Goal: Information Seeking & Learning: Learn about a topic

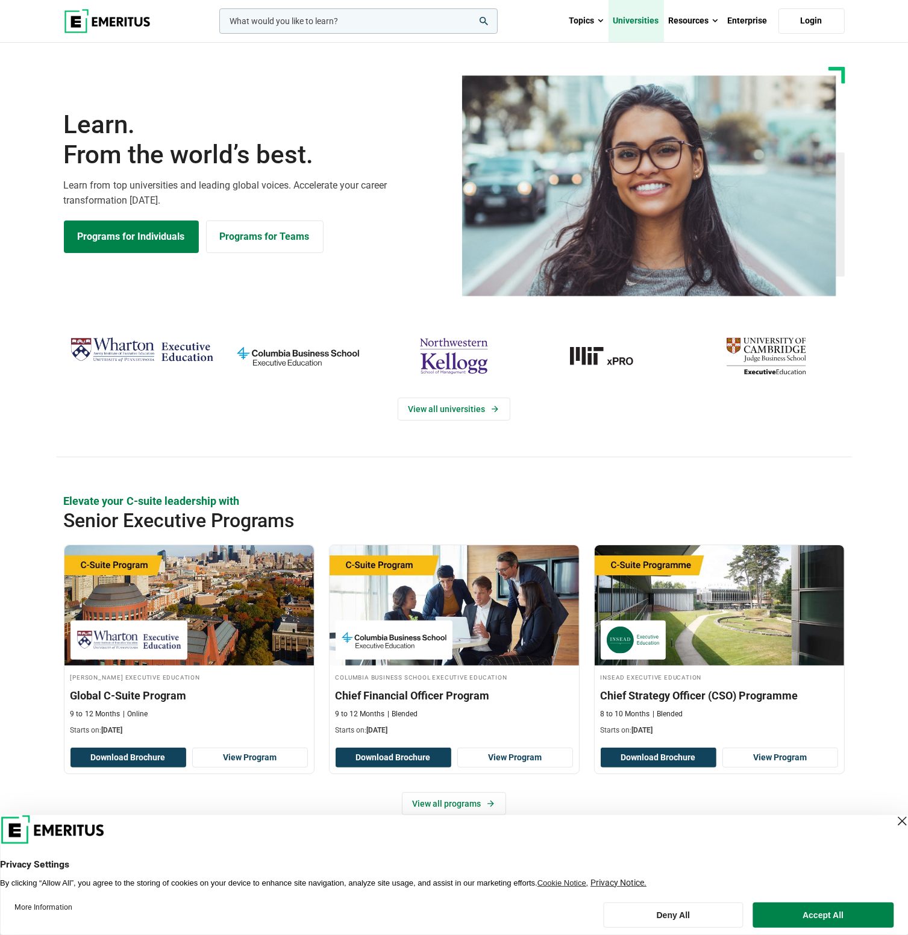
click at [646, 22] on link "Universities" at bounding box center [636, 21] width 55 height 42
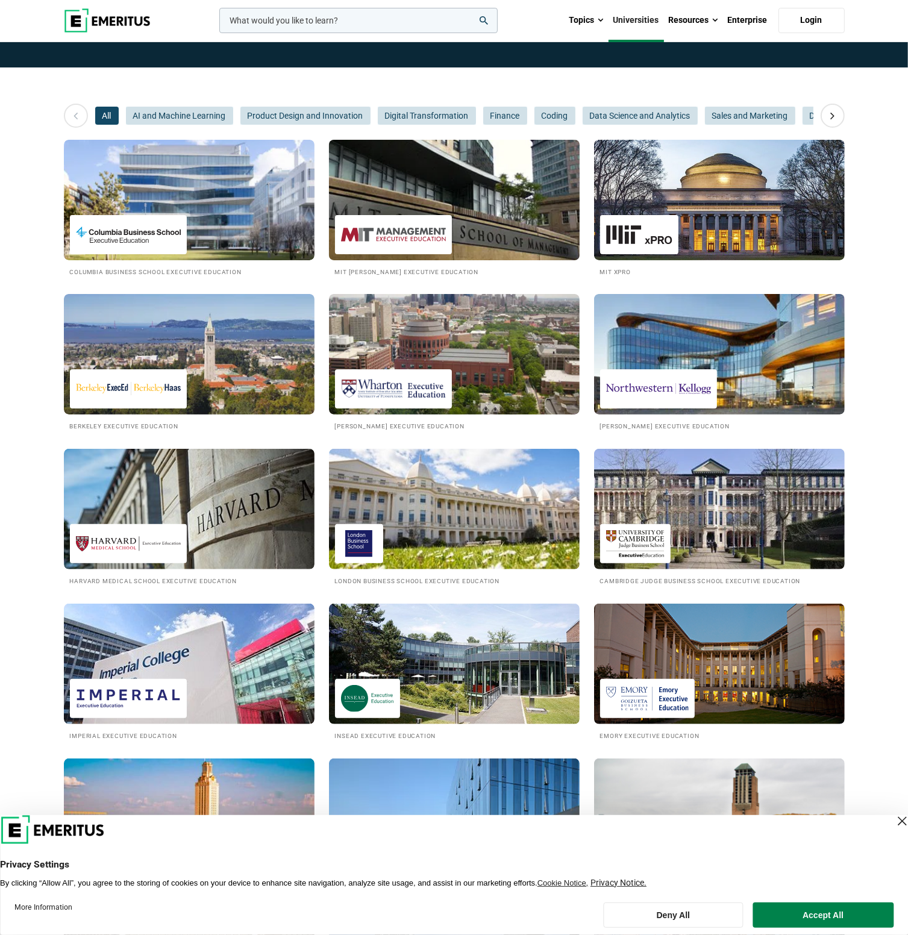
scroll to position [121, 0]
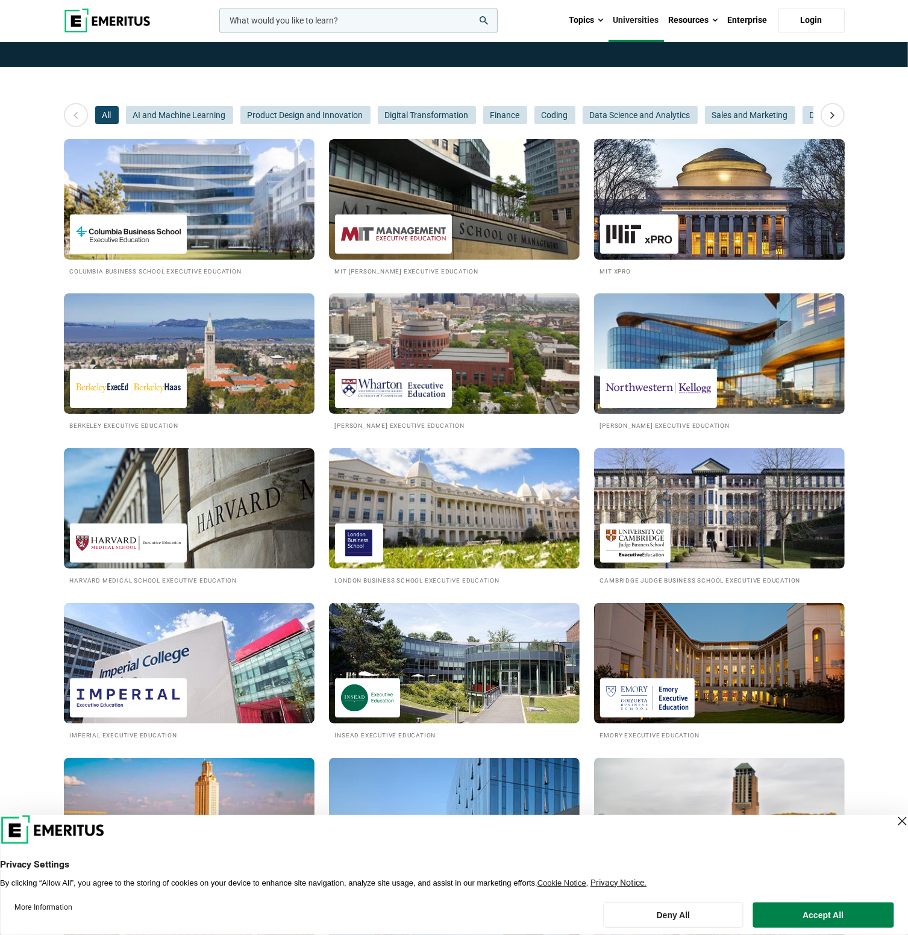
click at [644, 212] on img at bounding box center [720, 199] width 276 height 133
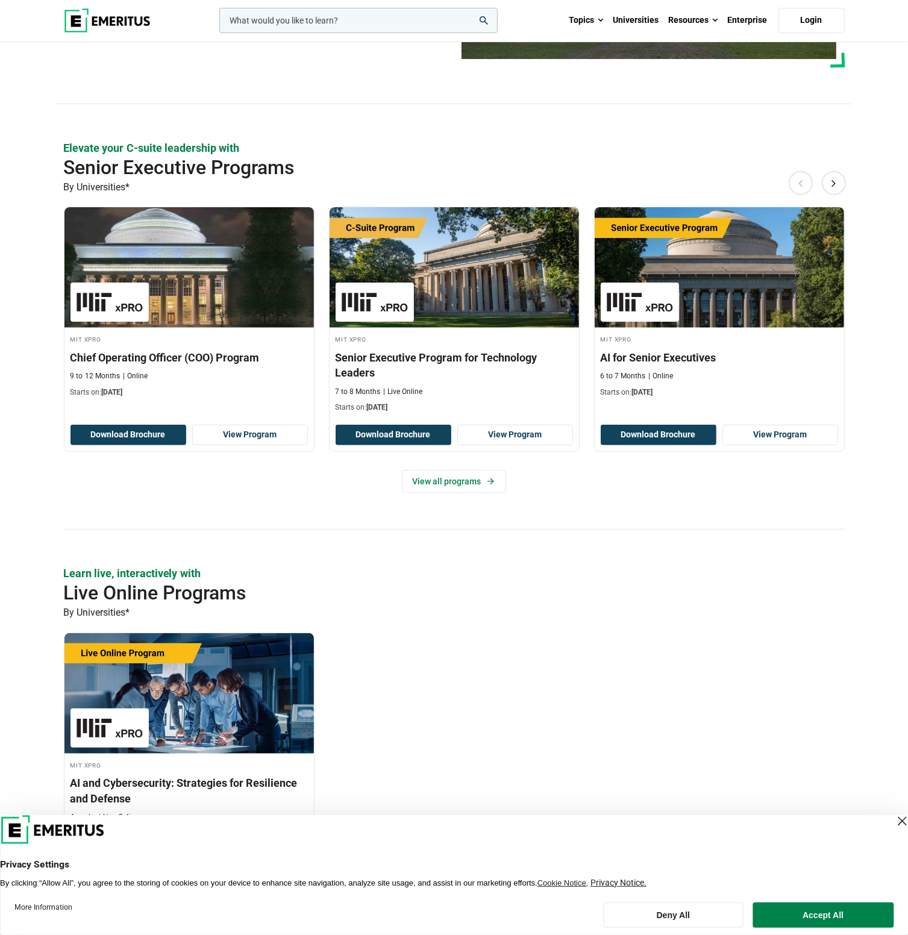
scroll to position [422, 0]
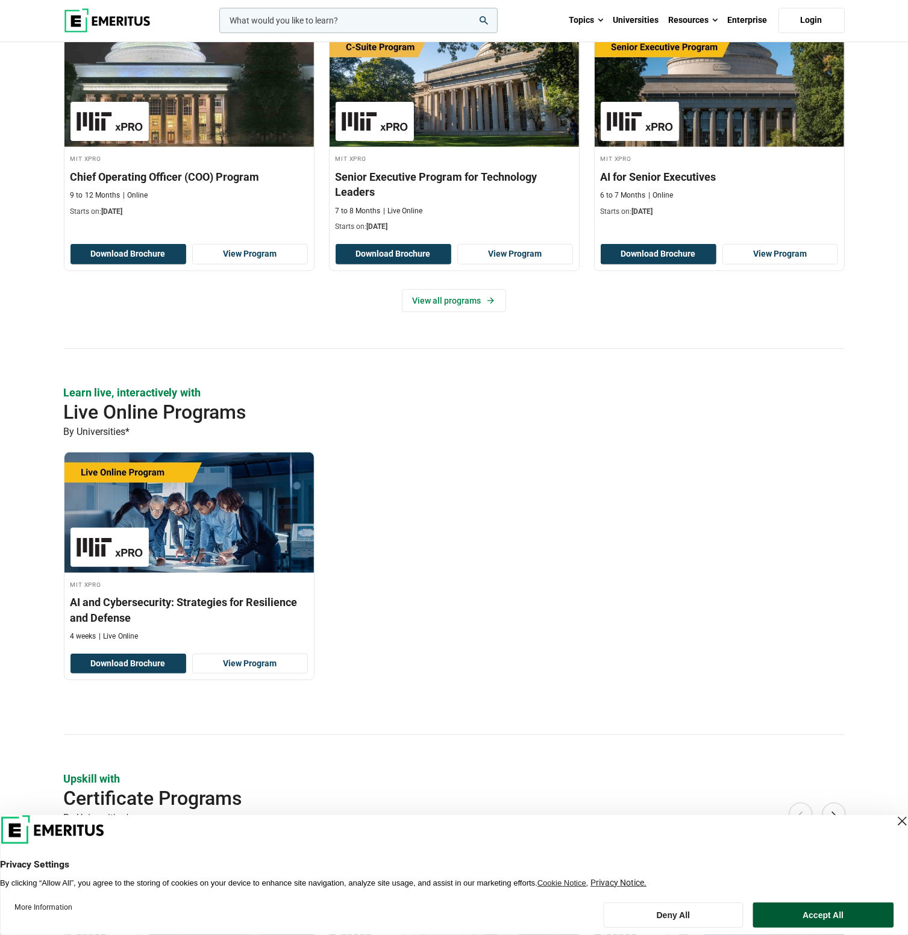
click at [797, 907] on button "Accept All" at bounding box center [823, 915] width 141 height 25
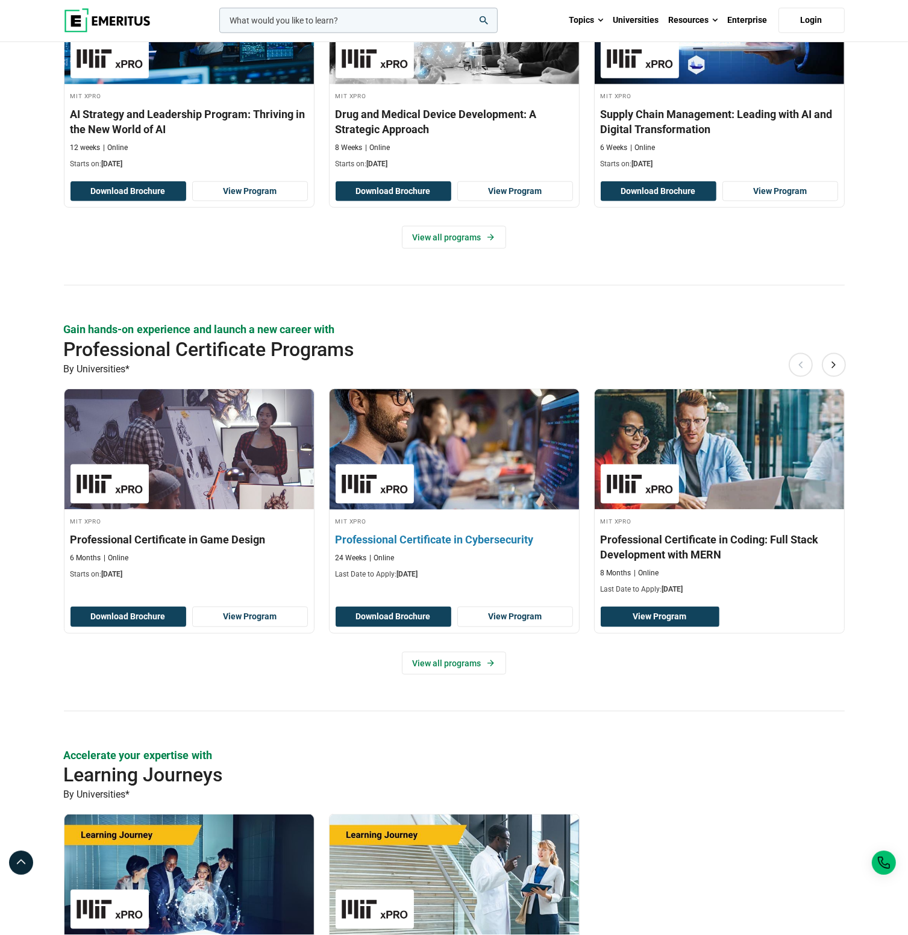
scroll to position [1326, 0]
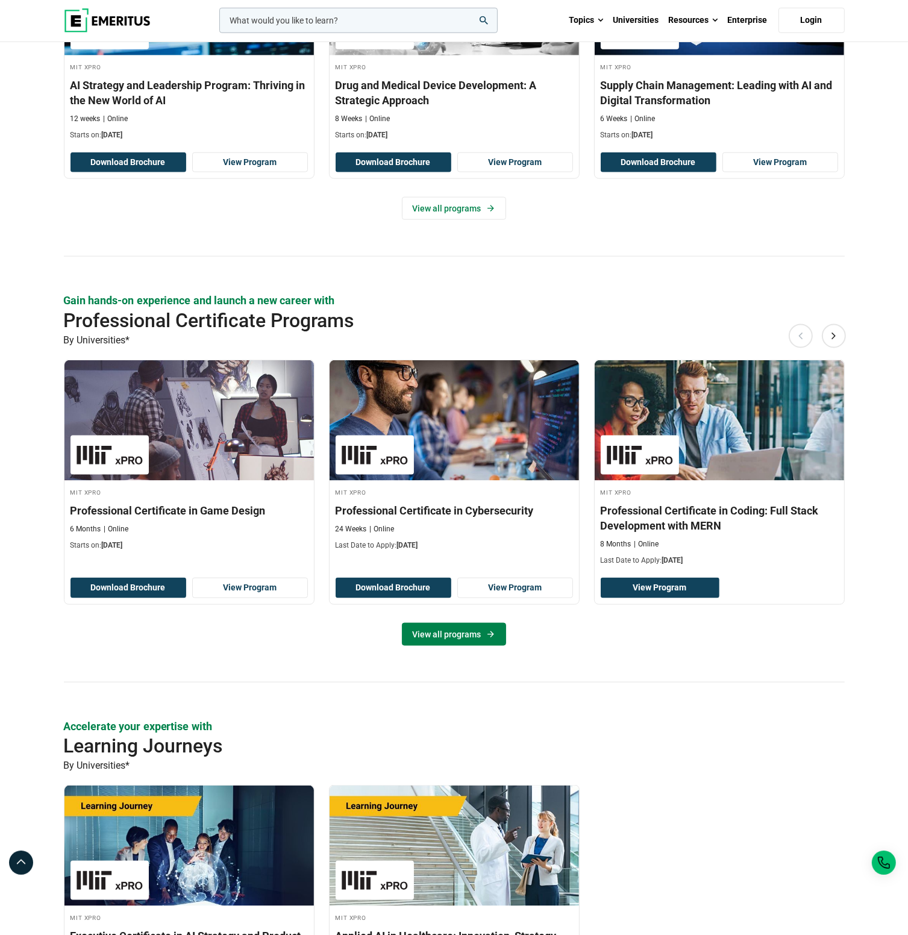
click at [461, 633] on link "View all programs" at bounding box center [454, 634] width 104 height 23
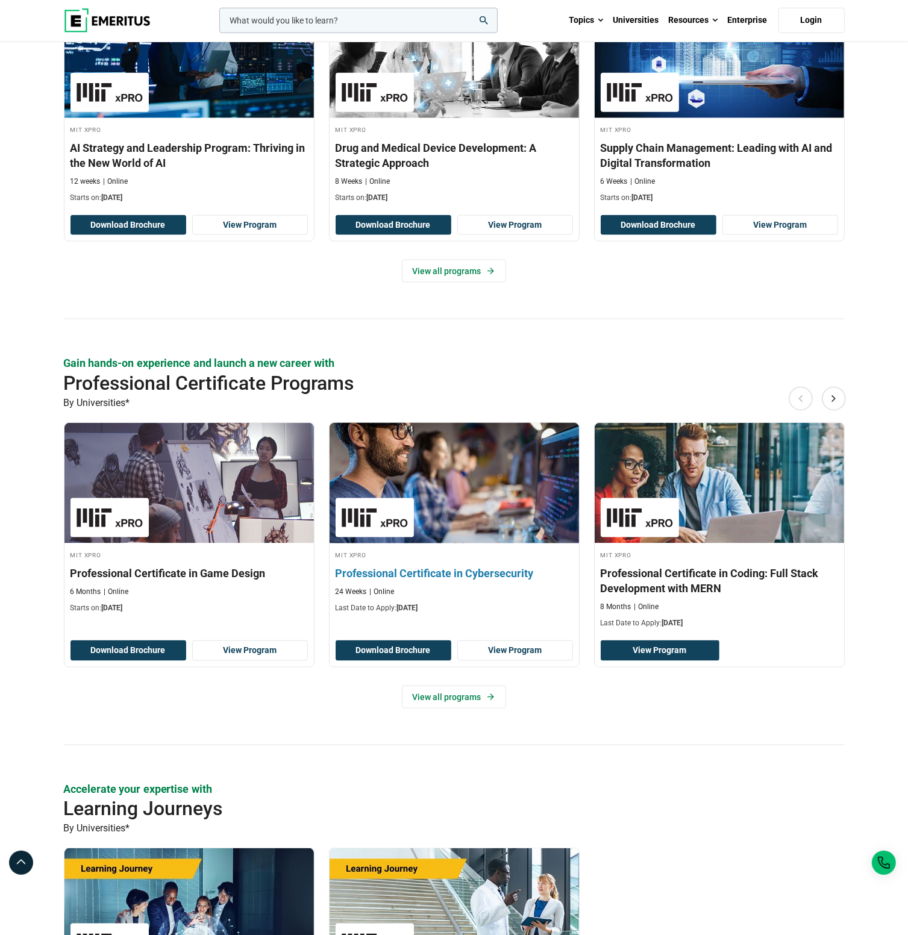
scroll to position [1085, 0]
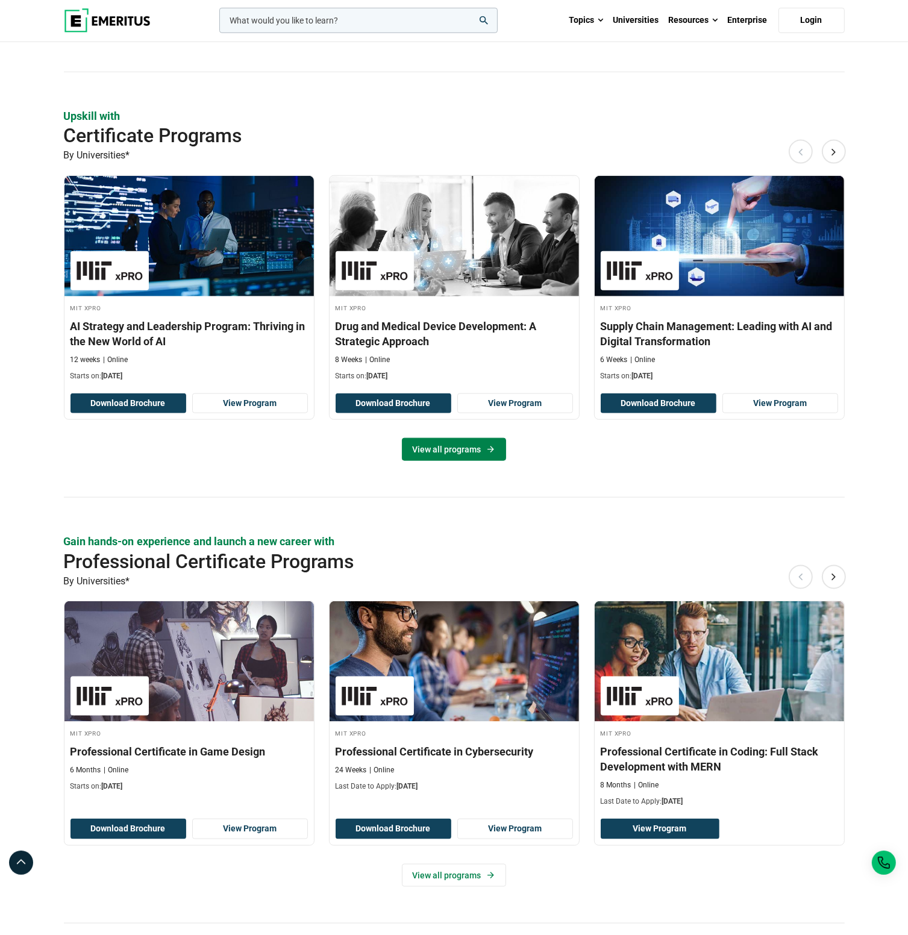
click at [451, 450] on link "View all programs" at bounding box center [454, 449] width 104 height 23
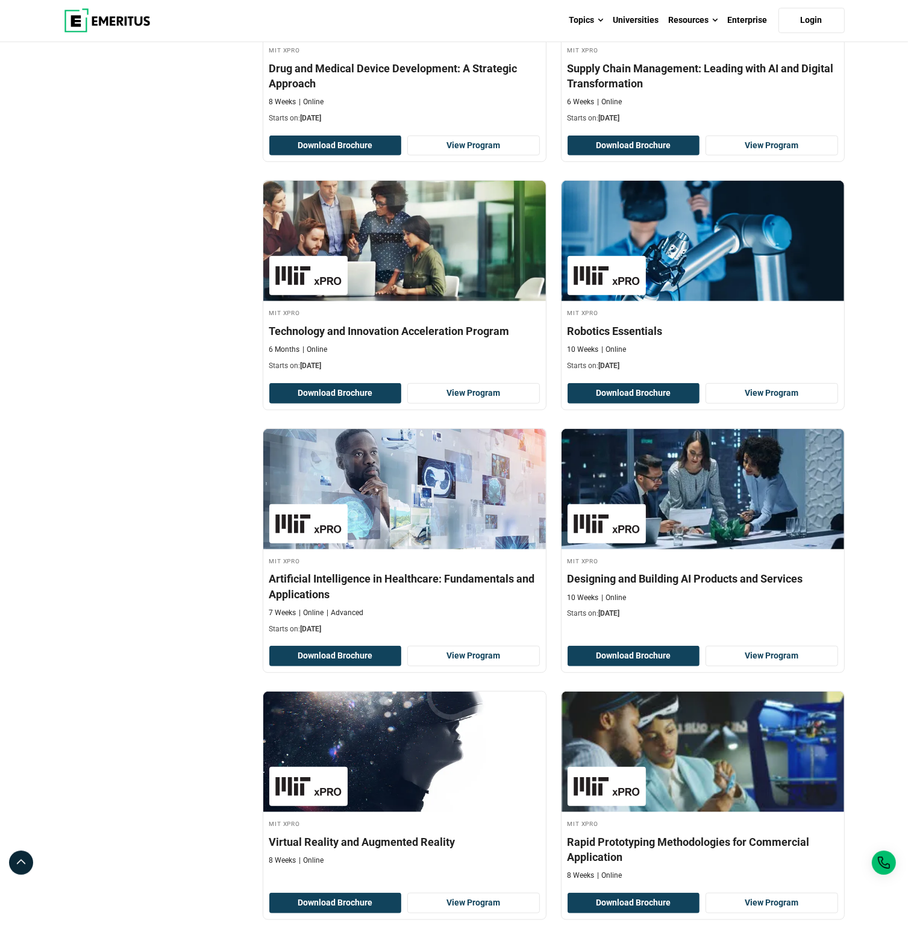
scroll to position [603, 0]
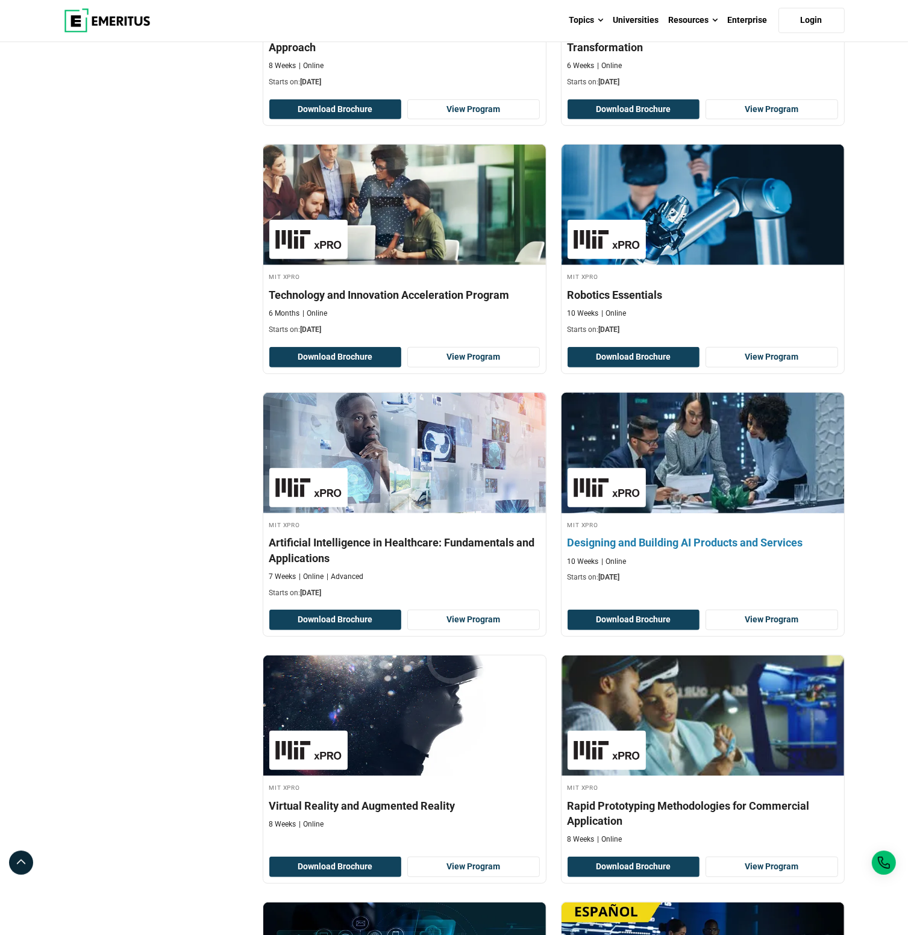
click at [684, 539] on h4 "Designing and Building AI Products and Services" at bounding box center [703, 542] width 271 height 15
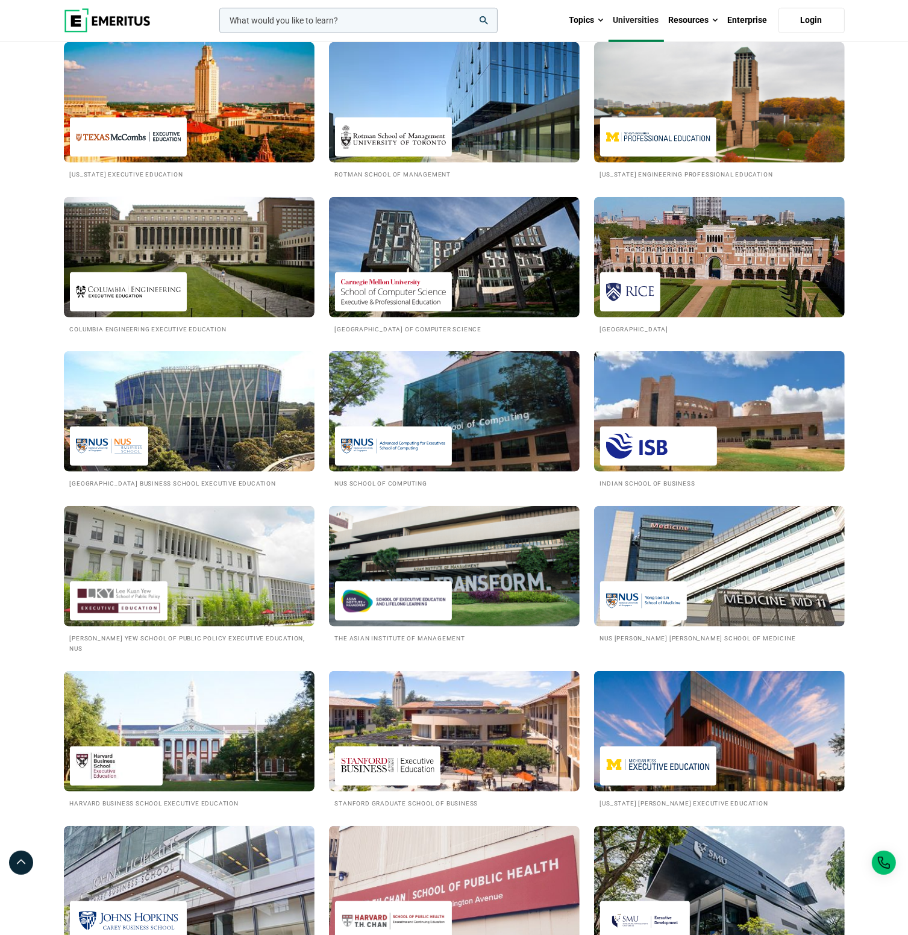
scroll to position [844, 0]
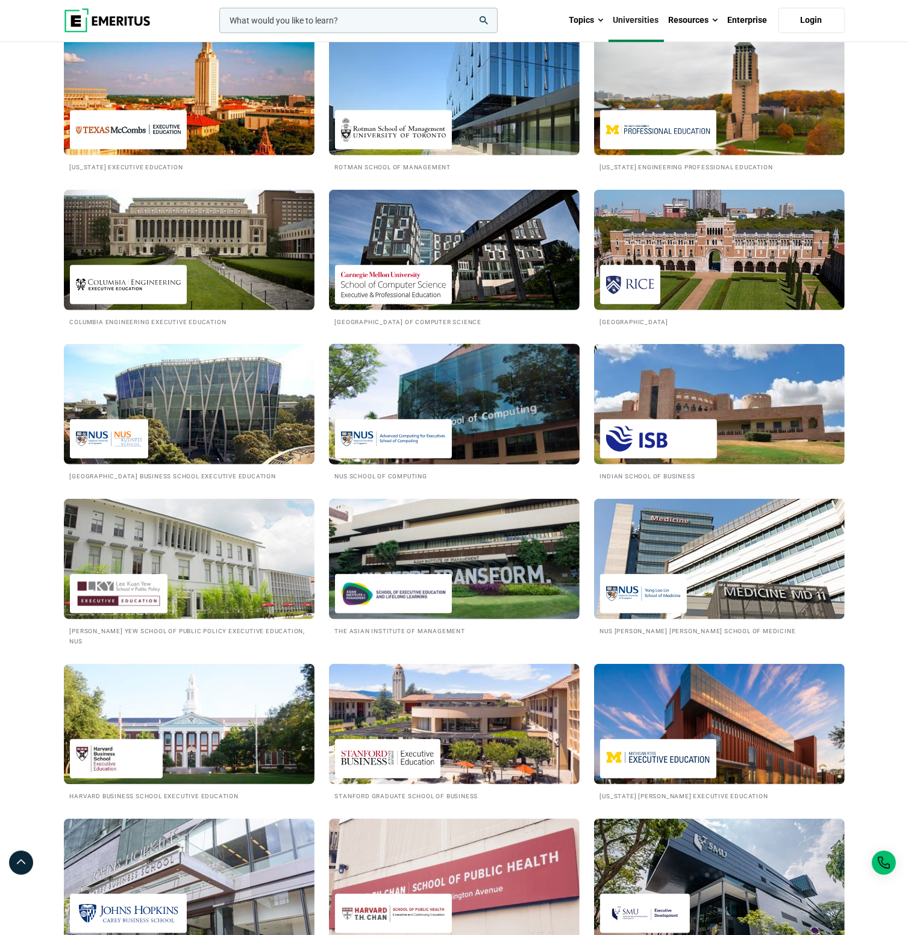
click at [453, 389] on img at bounding box center [454, 404] width 276 height 133
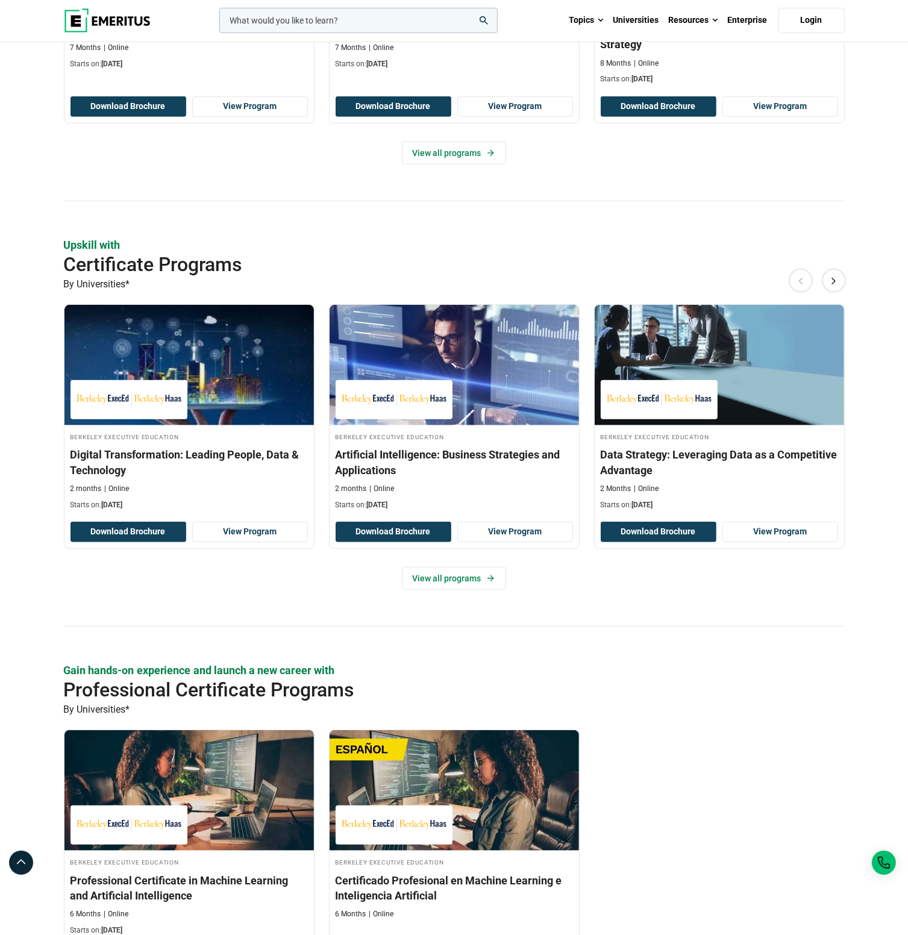
scroll to position [603, 0]
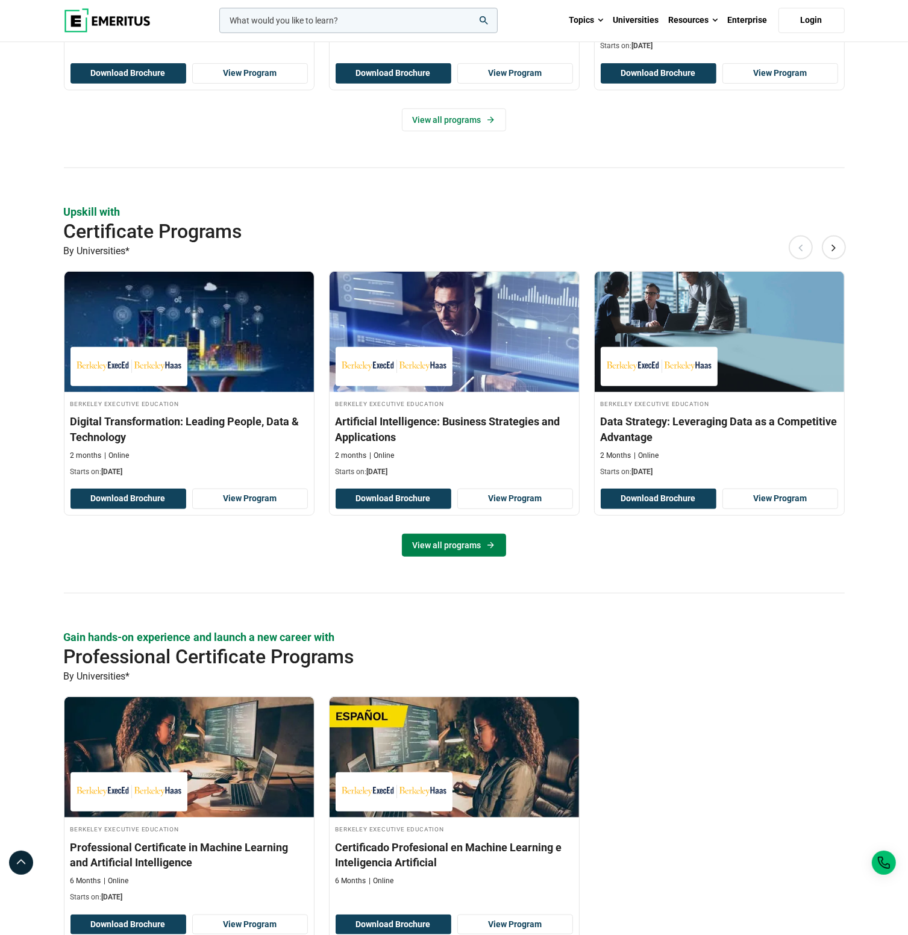
click at [459, 546] on link "View all programs" at bounding box center [454, 545] width 104 height 23
click at [443, 548] on link "View all programs" at bounding box center [454, 545] width 104 height 23
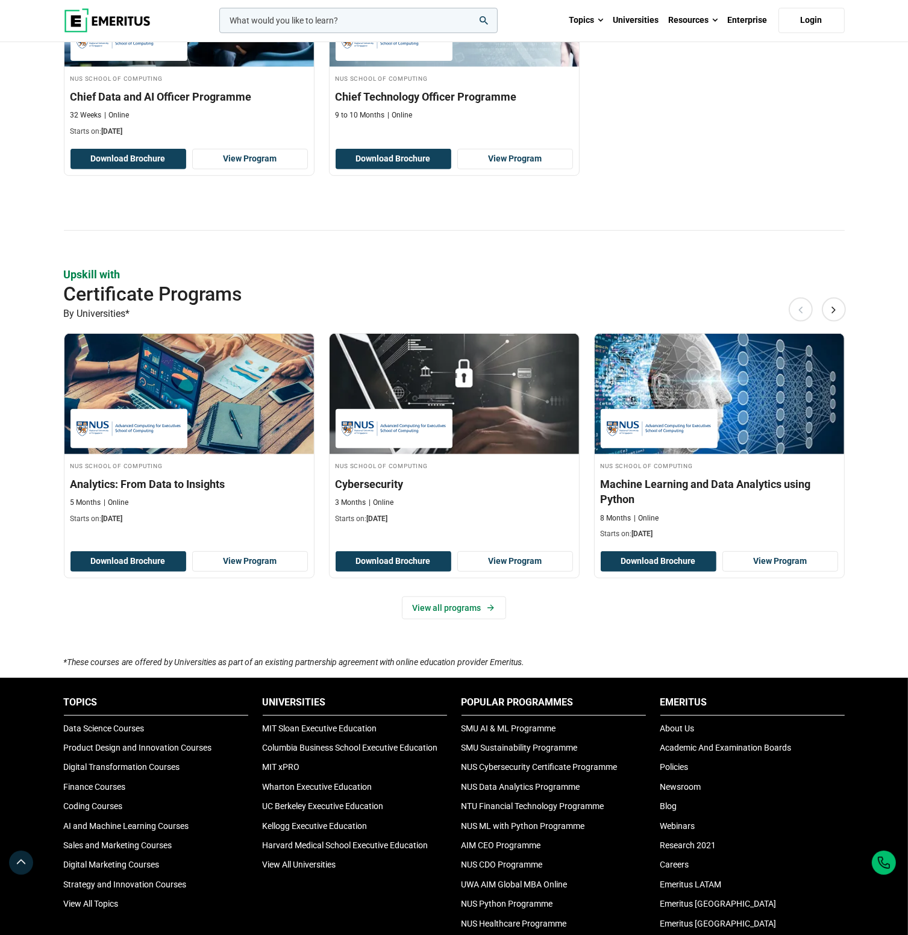
scroll to position [603, 0]
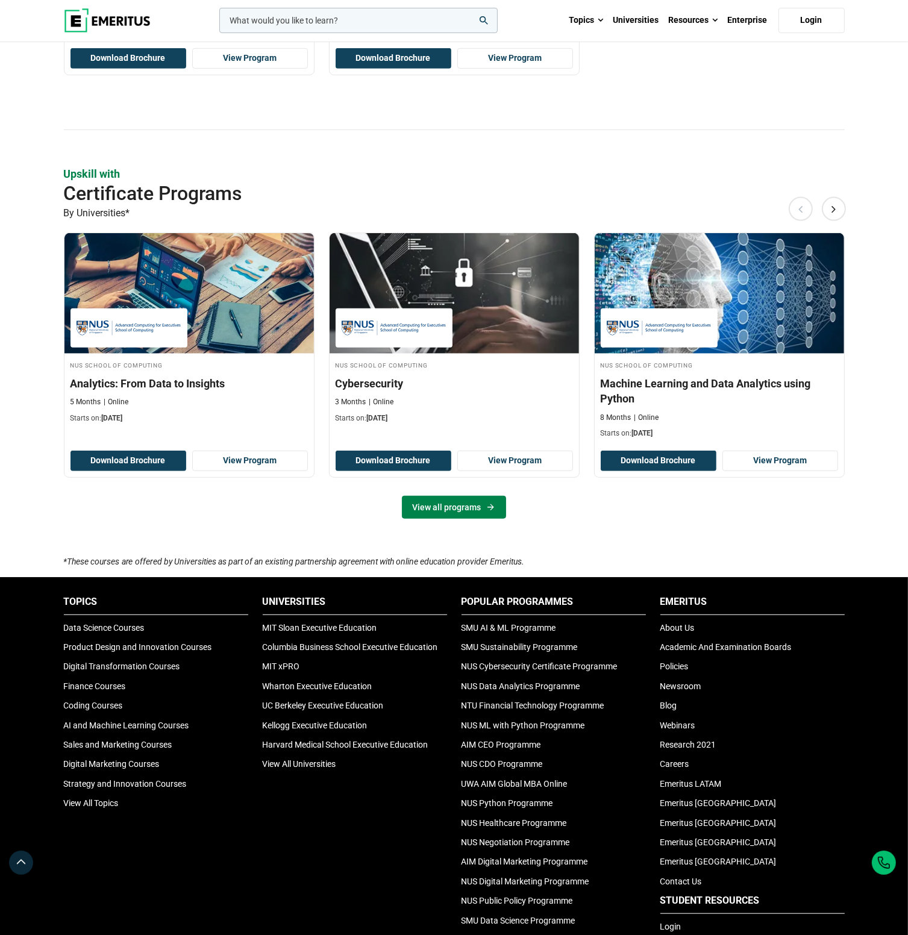
click at [444, 504] on link "View all programs" at bounding box center [454, 507] width 104 height 23
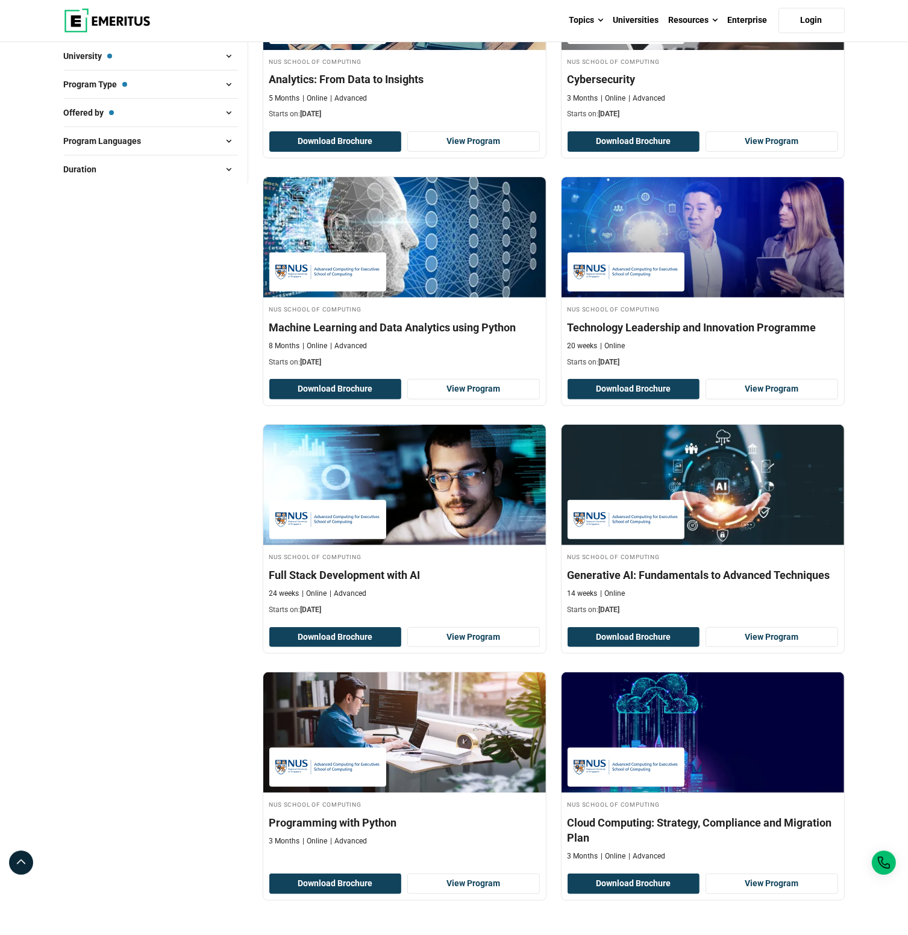
scroll to position [362, 0]
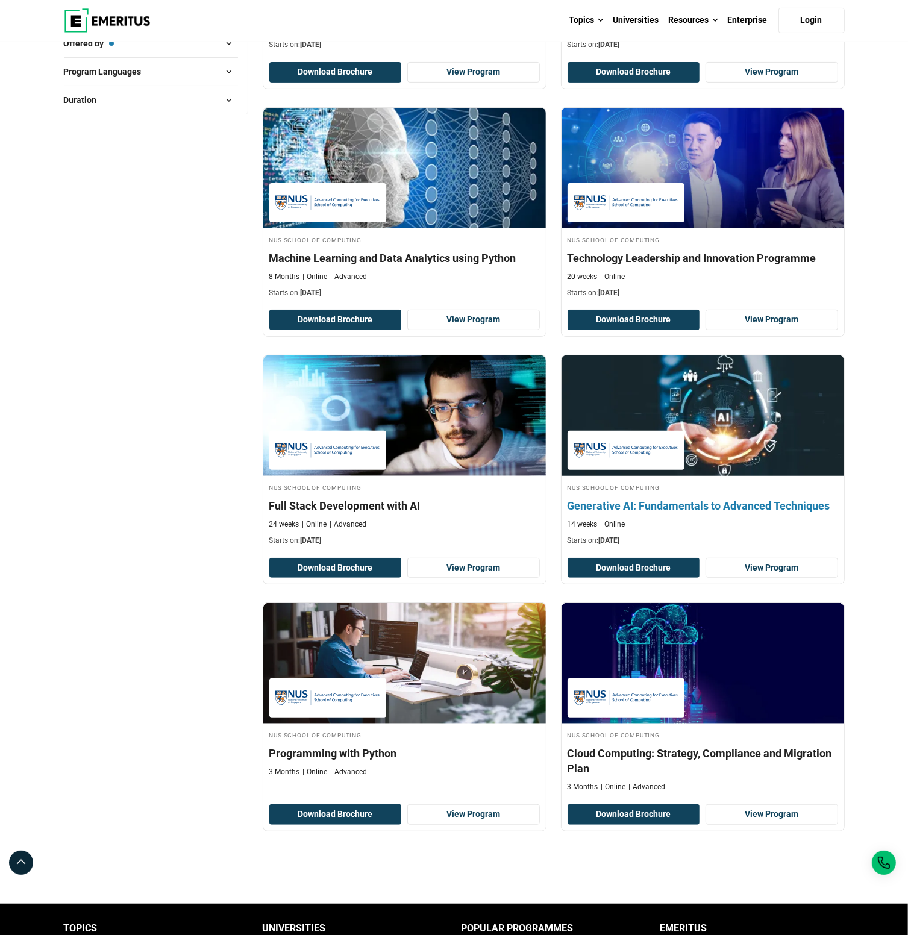
click at [654, 501] on h4 "Generative AI: Fundamentals to Advanced Techniques" at bounding box center [703, 505] width 271 height 15
